Goal: Task Accomplishment & Management: Use online tool/utility

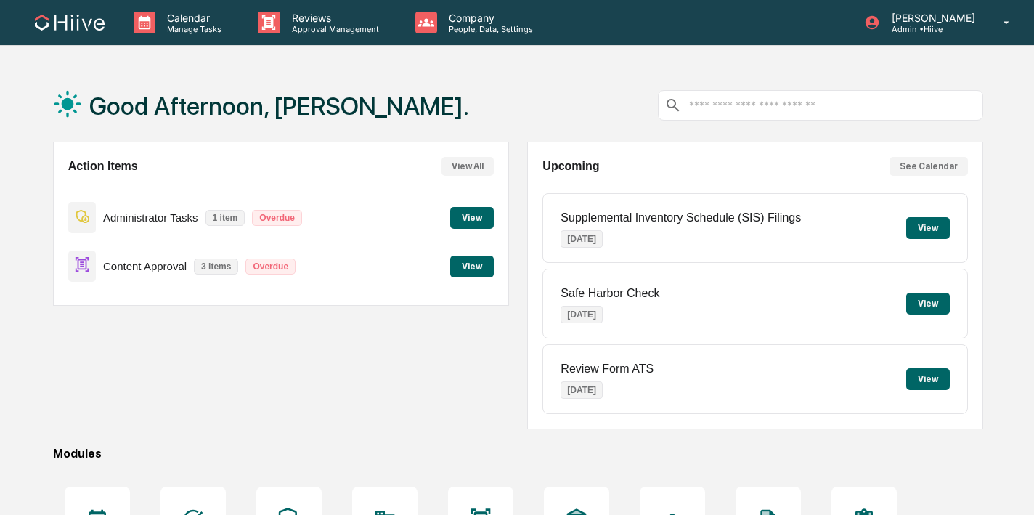
click at [309, 33] on div "Reviews Approval Management" at bounding box center [324, 22] width 157 height 45
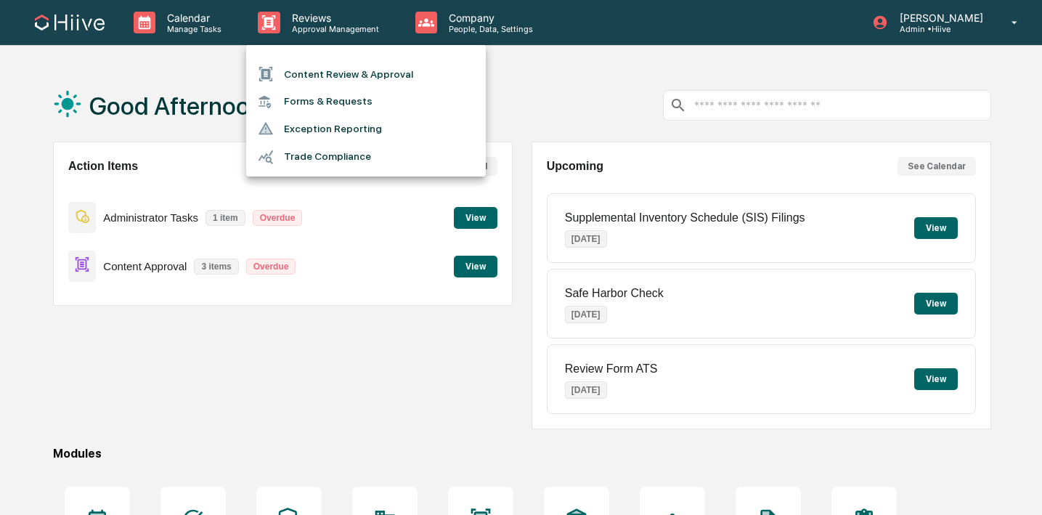
click at [303, 64] on li "Content Review & Approval" at bounding box center [366, 74] width 240 height 28
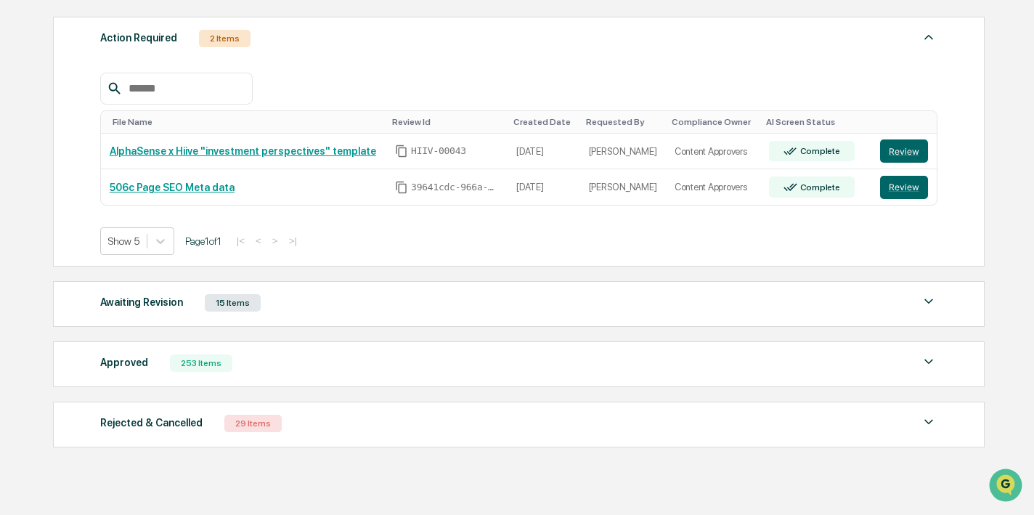
click at [315, 304] on div "Awaiting Revision 15 Items" at bounding box center [518, 303] width 837 height 20
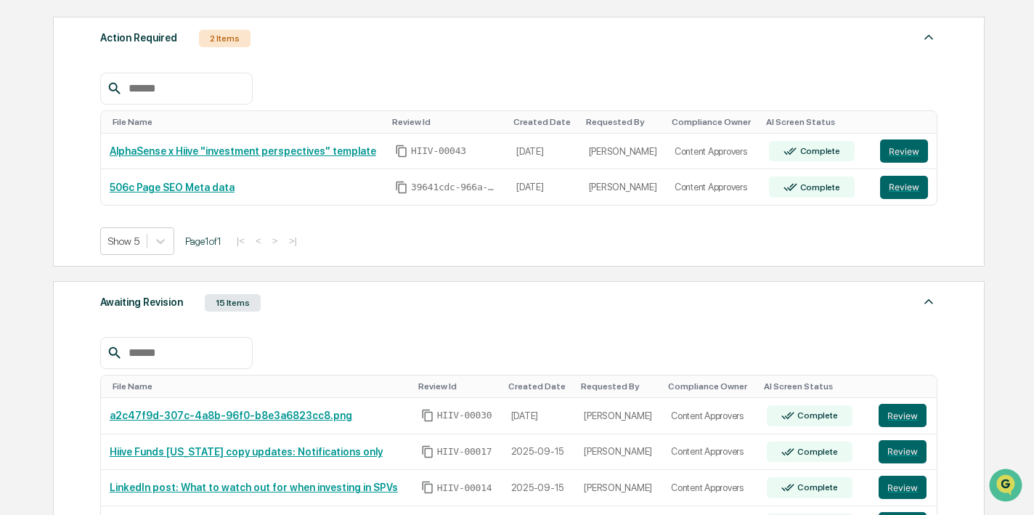
click at [315, 310] on div "Awaiting Revision 15 Items" at bounding box center [518, 303] width 837 height 20
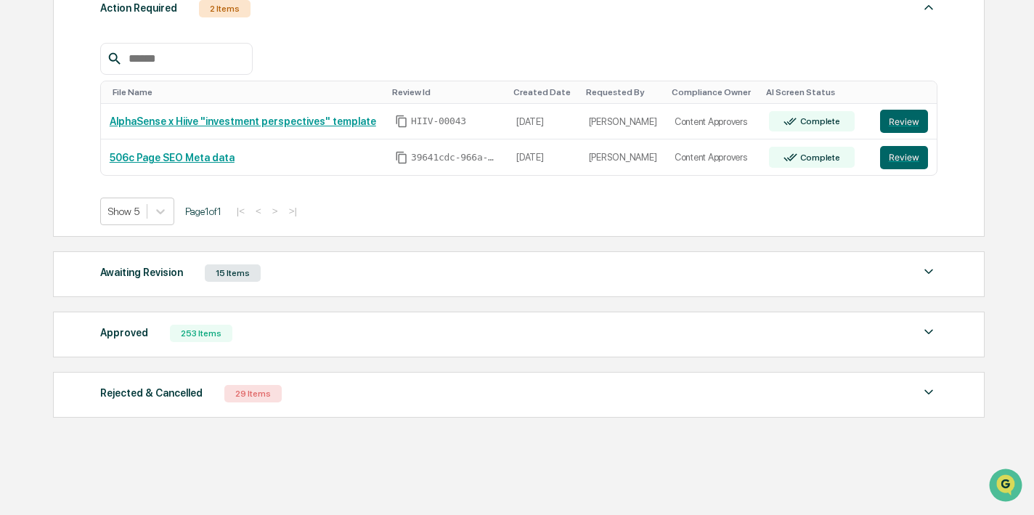
scroll to position [237, 0]
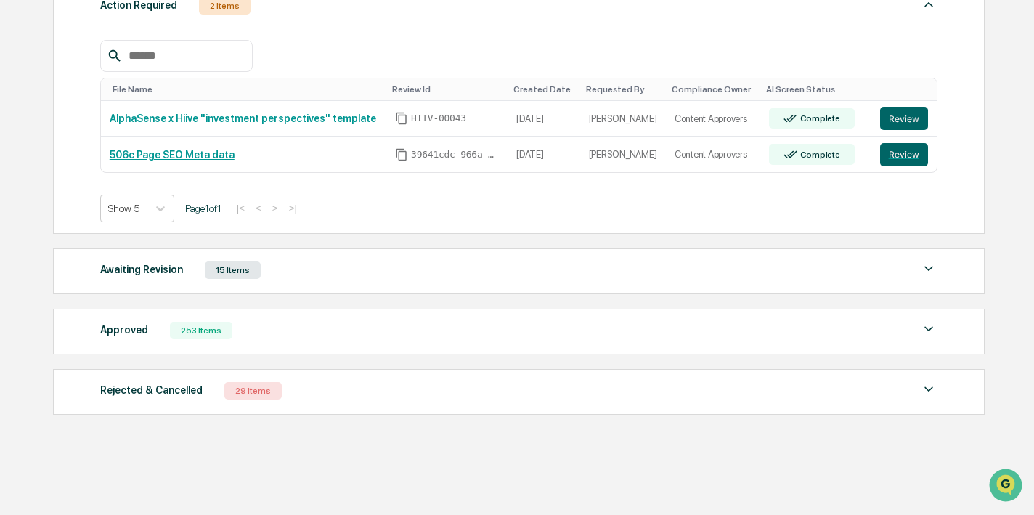
click at [298, 314] on div "Approved 253 Items File Name Review Id Created Date Requested By Compliance Own…" at bounding box center [519, 332] width 932 height 46
click at [293, 322] on div "Approved 253 Items" at bounding box center [518, 330] width 837 height 20
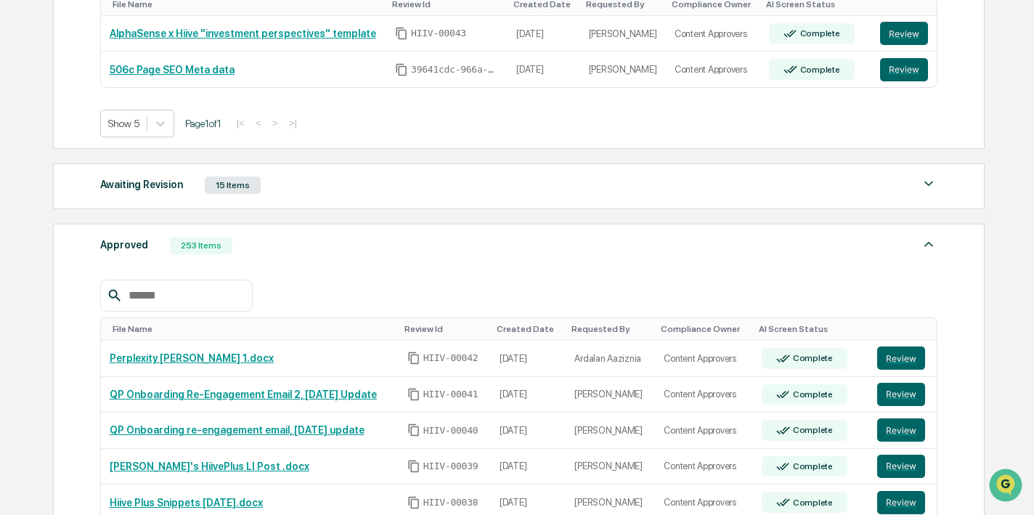
scroll to position [338, 0]
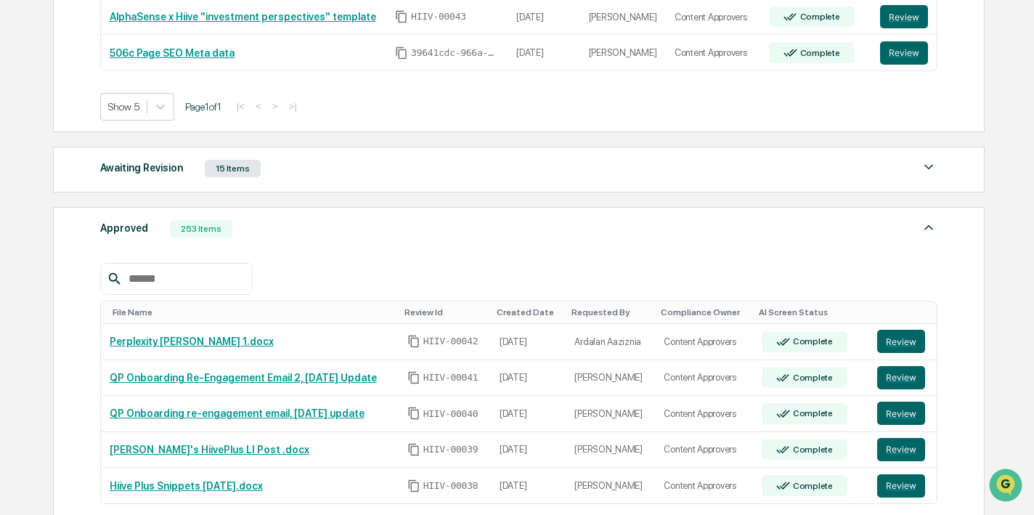
click at [312, 245] on div "File Name Review Id Created Date Requested By Compliance Owner AI Screen Status…" at bounding box center [518, 397] width 837 height 312
click at [308, 235] on div "Approved 253 Items" at bounding box center [518, 229] width 837 height 20
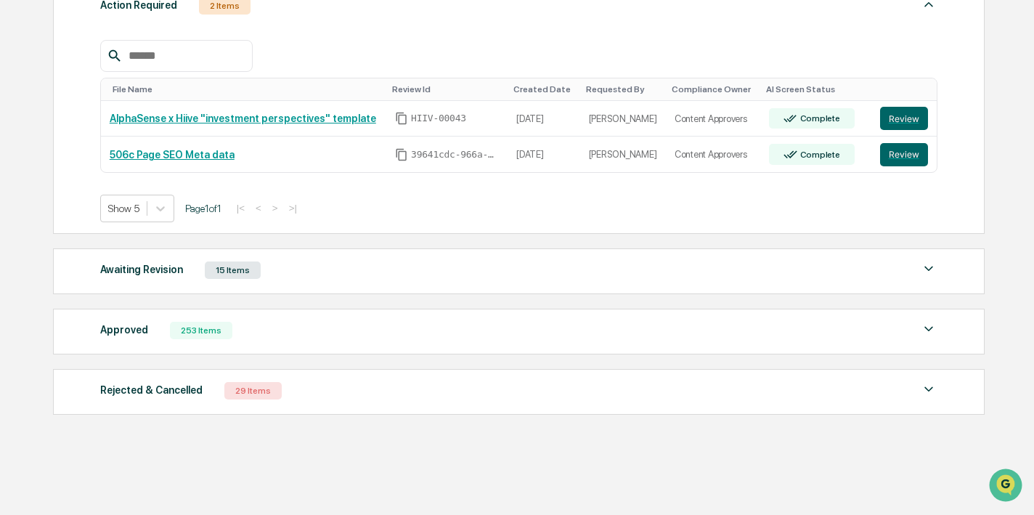
scroll to position [237, 0]
